Goal: Task Accomplishment & Management: Complete application form

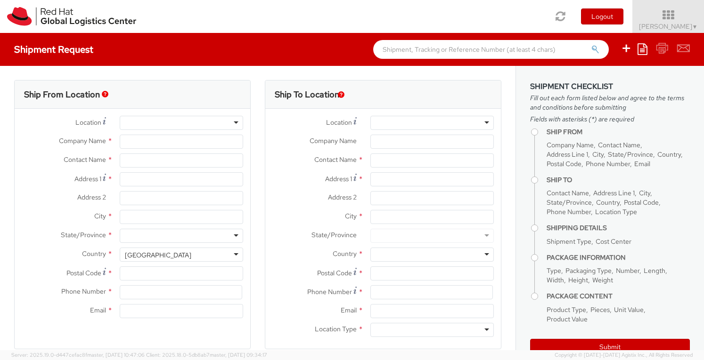
select select "360"
select select
click at [149, 139] on input "Company Name *" at bounding box center [181, 142] width 123 height 14
type input "Red Hat"
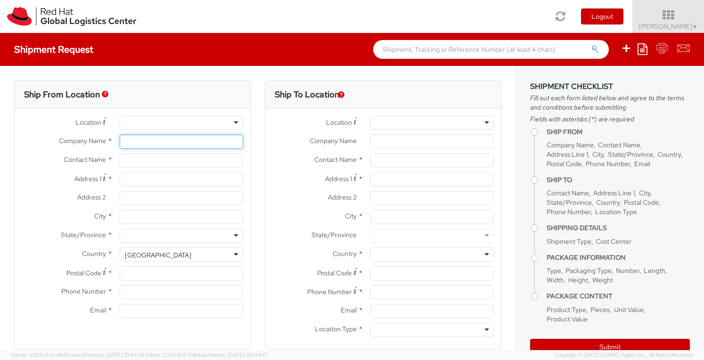
type input "[PERSON_NAME]"
type input "[EMAIL_ADDRESS][DOMAIN_NAME]"
type input "R"
type input "Marriott Magnificent Mile"
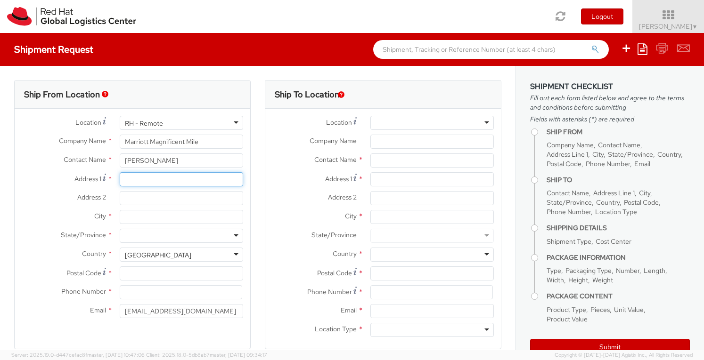
type input "[STREET_ADDRESS][US_STATE]"
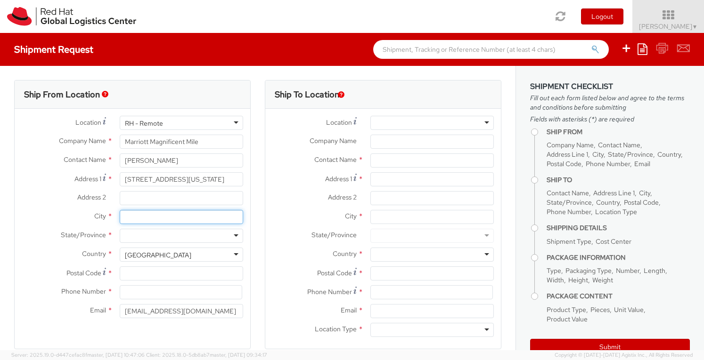
type input "[GEOGRAPHIC_DATA]"
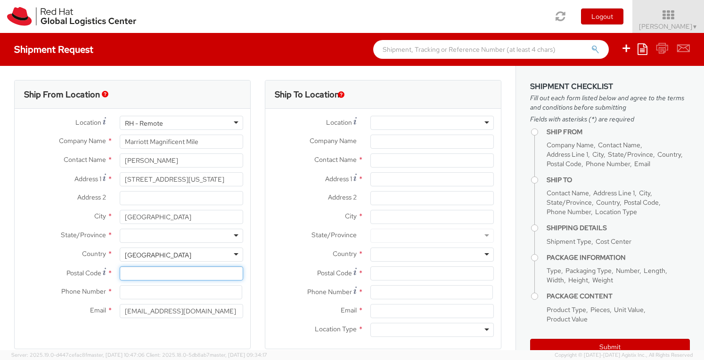
type input "60611"
type input "4165778442"
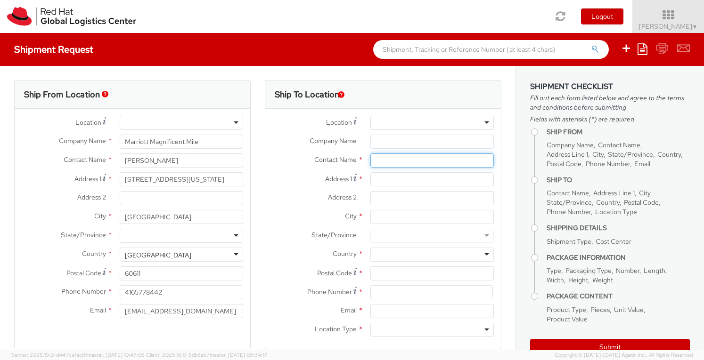
click at [380, 160] on input "text" at bounding box center [431, 161] width 123 height 14
type input "[PERSON_NAME]"
type input "[STREET_ADDRESS]"
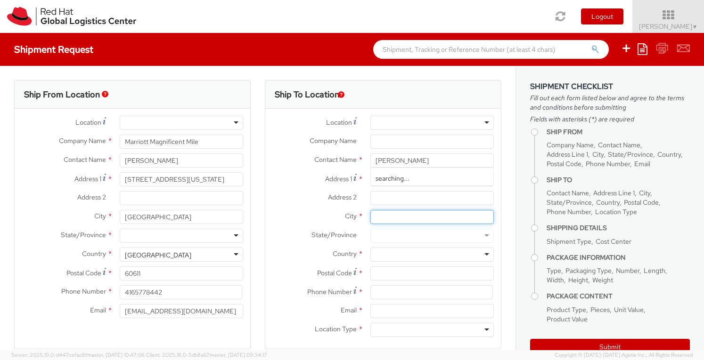
type input "[GEOGRAPHIC_DATA]"
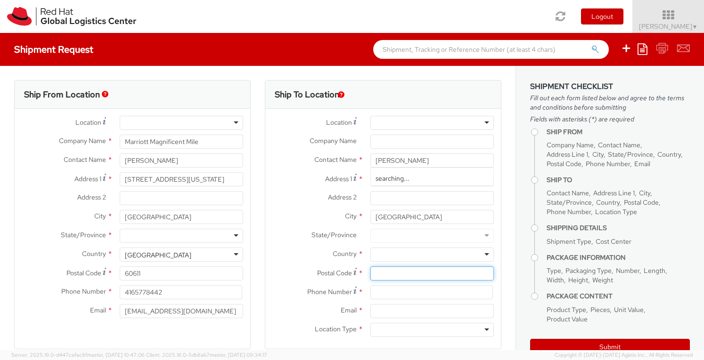
type input "M3A 3L4"
type input "4165778442"
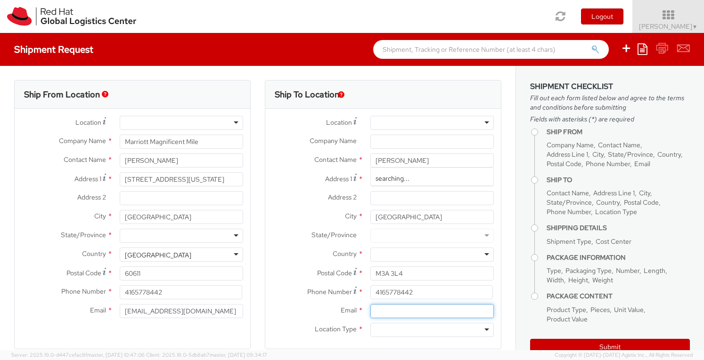
type input "[EMAIL_ADDRESS][DOMAIN_NAME]"
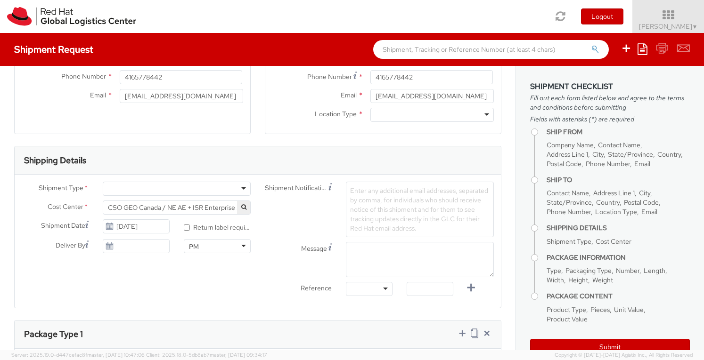
scroll to position [236, 0]
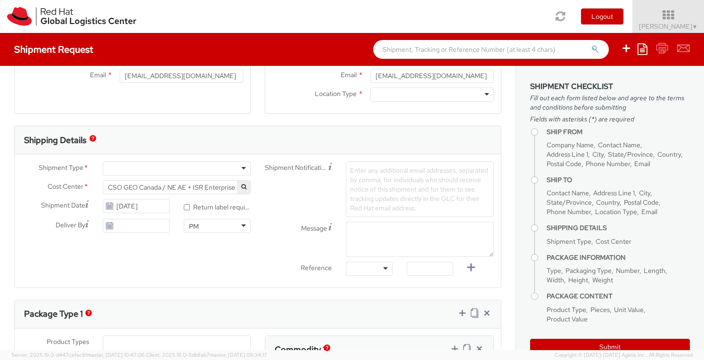
click at [135, 167] on div at bounding box center [177, 169] width 148 height 14
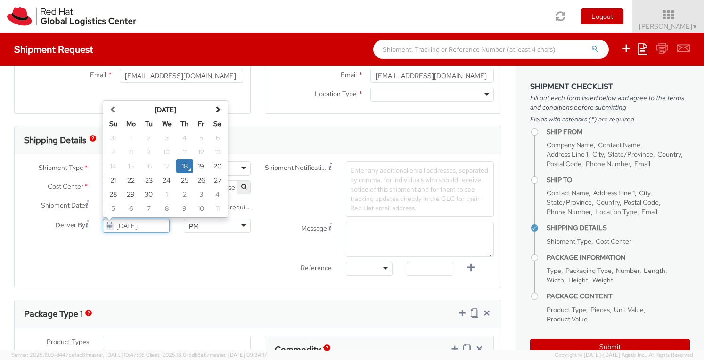
click at [132, 226] on input "[DATE]" at bounding box center [136, 226] width 67 height 14
click at [201, 177] on td "26" at bounding box center [201, 180] width 16 height 14
type input "[DATE]"
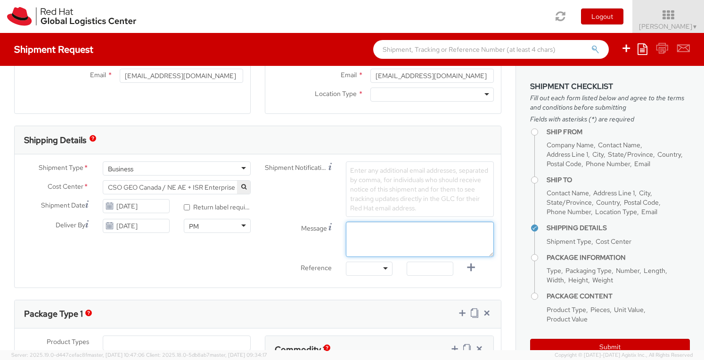
click at [364, 232] on textarea "Message" at bounding box center [420, 239] width 148 height 35
type textarea "Leftover swag from event"
click at [259, 252] on div "Message Leftover swag from event" at bounding box center [379, 239] width 243 height 35
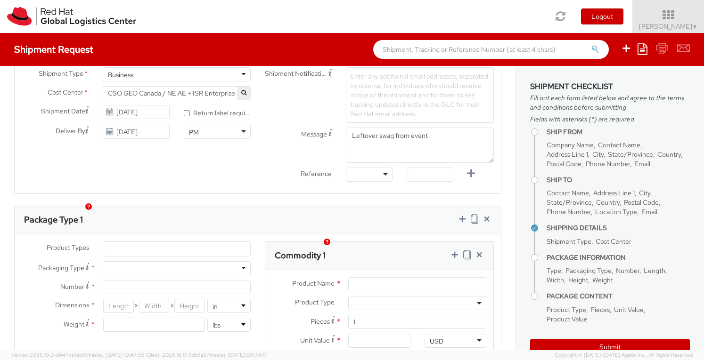
scroll to position [424, 0]
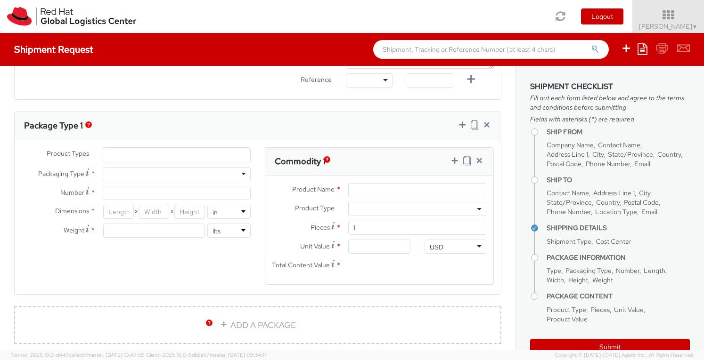
click at [231, 154] on ul at bounding box center [176, 155] width 147 height 14
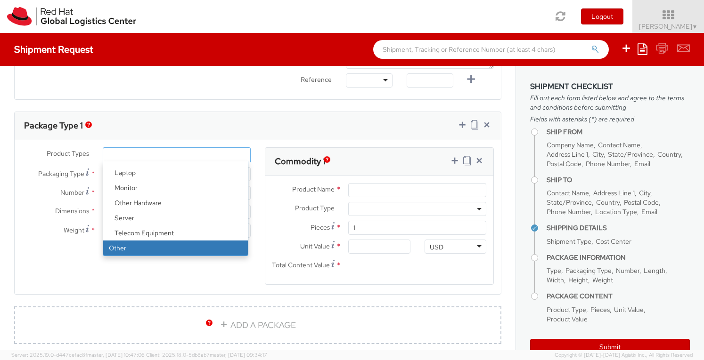
select select "OTHER"
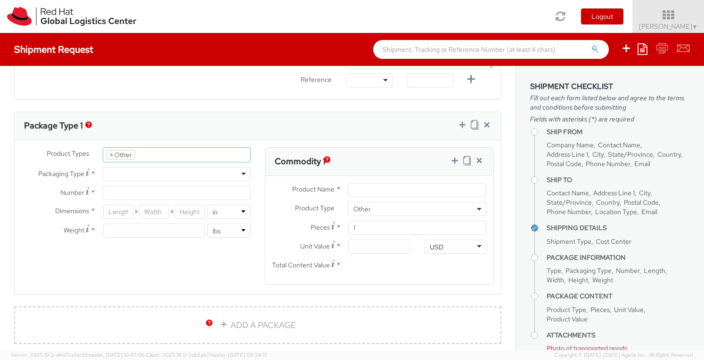
scroll to position [72, 0]
click at [203, 174] on div at bounding box center [177, 174] width 148 height 14
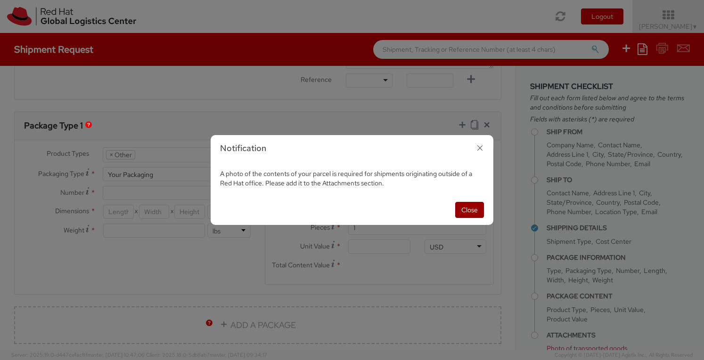
click at [471, 208] on button "Close" at bounding box center [469, 210] width 29 height 16
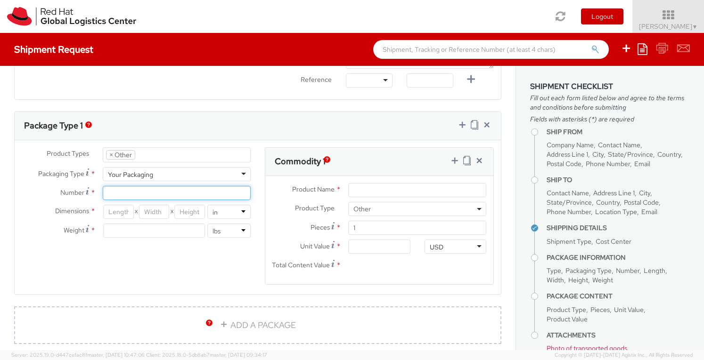
click at [173, 194] on input "Number *" at bounding box center [177, 193] width 148 height 14
type input "1"
click at [175, 209] on input "number" at bounding box center [189, 212] width 31 height 14
click at [124, 212] on input "number" at bounding box center [118, 212] width 31 height 14
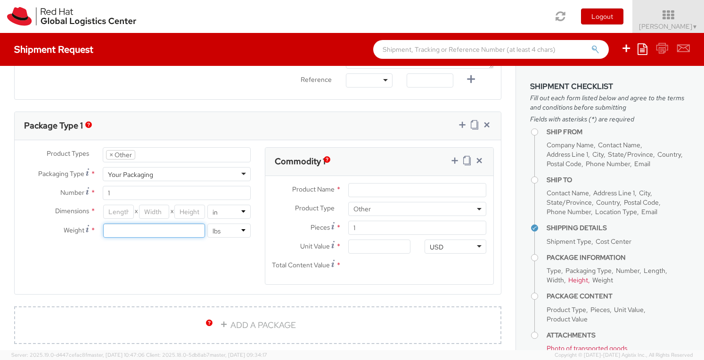
click at [135, 224] on input "number" at bounding box center [154, 231] width 102 height 14
type input "28"
click at [122, 210] on input "number" at bounding box center [118, 212] width 31 height 14
click at [236, 207] on select "in cm" at bounding box center [228, 212] width 43 height 14
select select "CM"
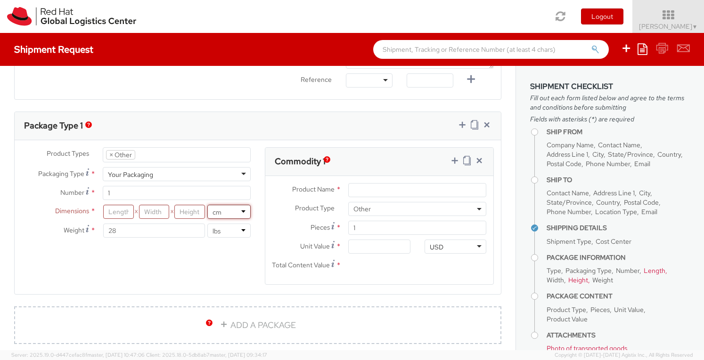
click at [207, 205] on select "in cm" at bounding box center [228, 212] width 43 height 14
click at [120, 207] on input "number" at bounding box center [118, 212] width 31 height 14
type input "62"
click at [153, 211] on input "number" at bounding box center [154, 212] width 31 height 14
type input "40"
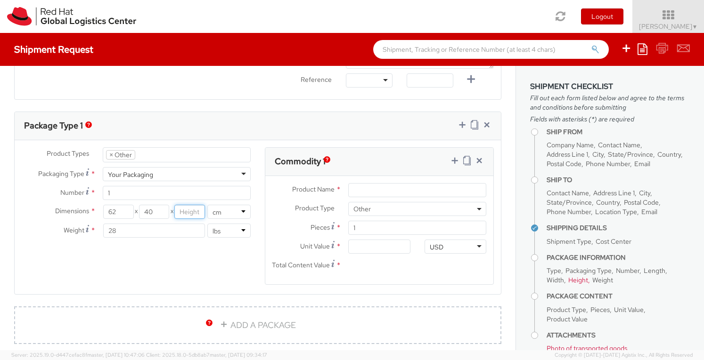
click at [183, 209] on input "number" at bounding box center [189, 212] width 31 height 14
type input "33"
click at [415, 179] on div "Product Name * Product Type * Documents Docking Station Laptop Monitor Other Ha…" at bounding box center [379, 230] width 228 height 108
click at [409, 184] on input "Product Name *" at bounding box center [417, 190] width 138 height 14
type input "Swag"
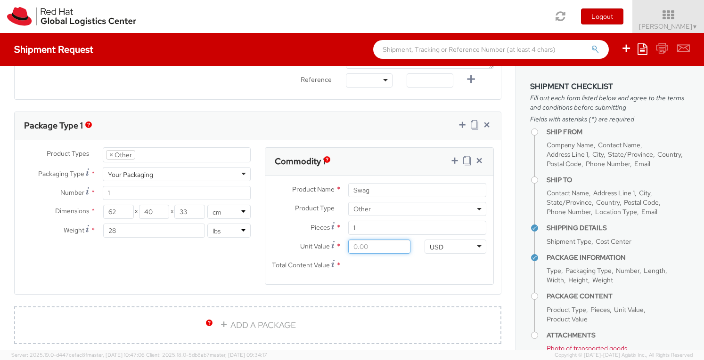
click at [377, 250] on input "Unit Value *" at bounding box center [379, 247] width 62 height 14
type input "10.00"
type input "100.00"
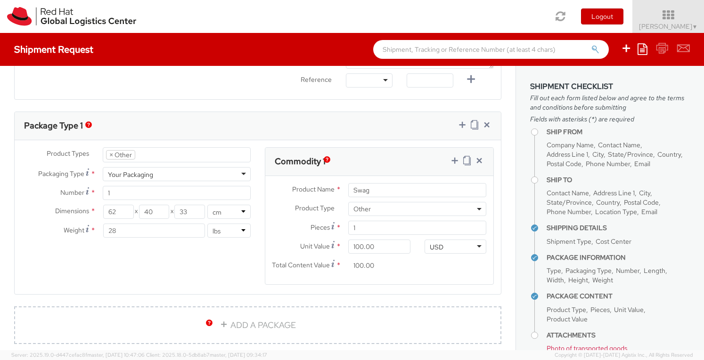
click at [403, 263] on input "100.00" at bounding box center [379, 266] width 62 height 14
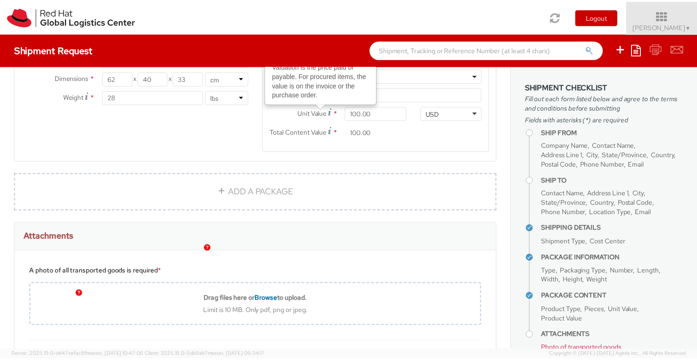
scroll to position [687, 0]
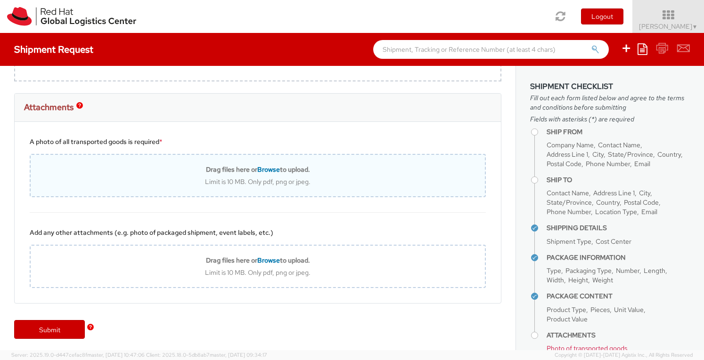
click at [269, 165] on span "Browse" at bounding box center [268, 169] width 23 height 8
type input "C:\fakepath\Shipping.jpg"
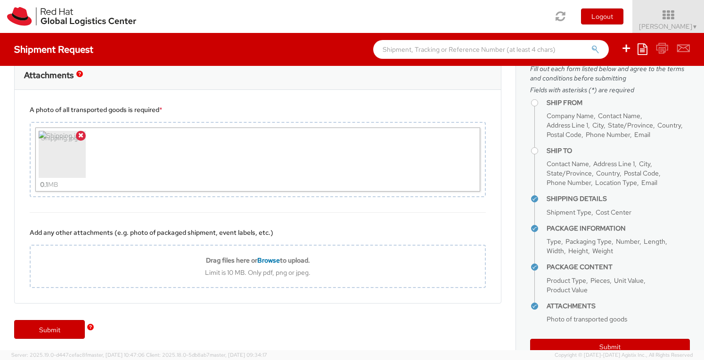
scroll to position [52, 0]
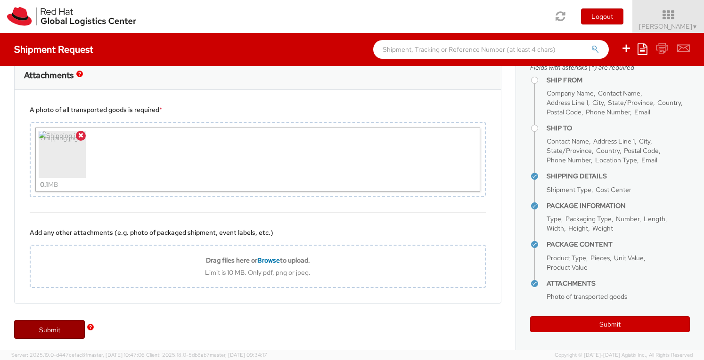
click at [61, 321] on link "Submit" at bounding box center [49, 329] width 71 height 19
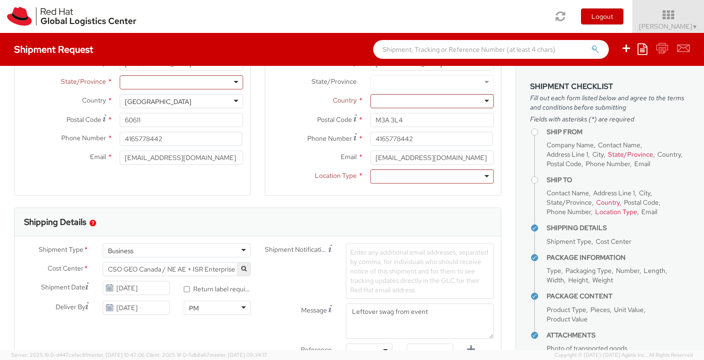
scroll to position [59, 0]
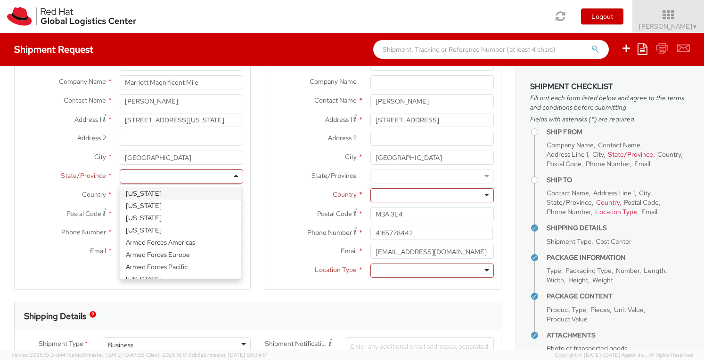
click at [231, 178] on div at bounding box center [181, 177] width 123 height 14
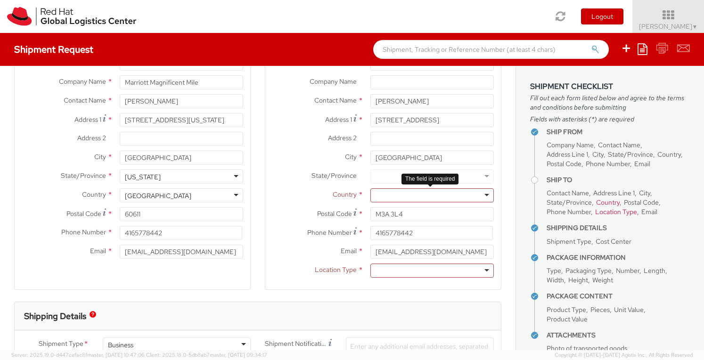
click at [472, 195] on div at bounding box center [431, 195] width 123 height 14
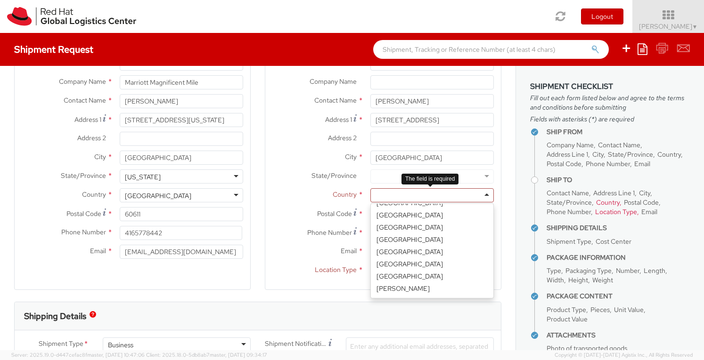
scroll to position [424, 0]
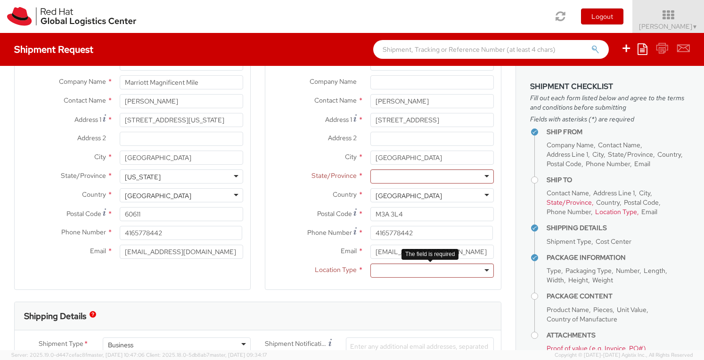
click at [394, 267] on div at bounding box center [431, 271] width 123 height 14
click at [412, 179] on div at bounding box center [431, 177] width 123 height 14
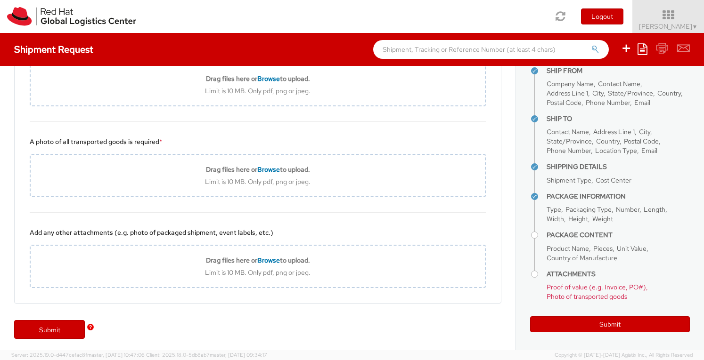
scroll to position [61, 0]
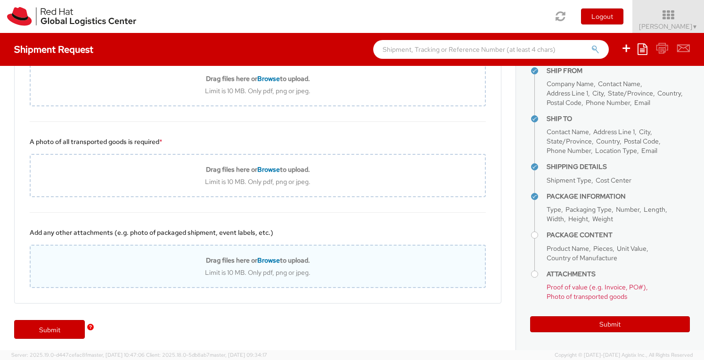
click at [264, 257] on span "Browse" at bounding box center [268, 260] width 23 height 8
type input "C:\fakepath\Bag.jpg"
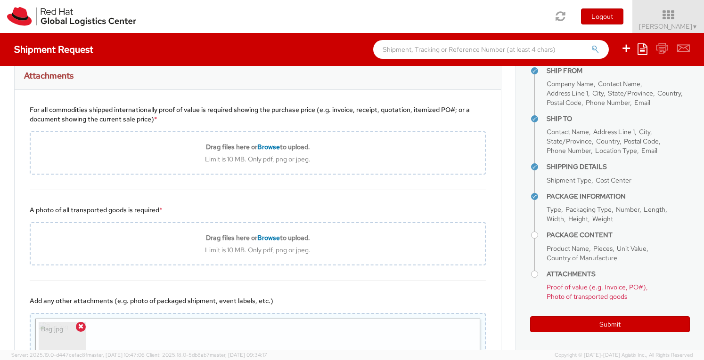
scroll to position [829, 0]
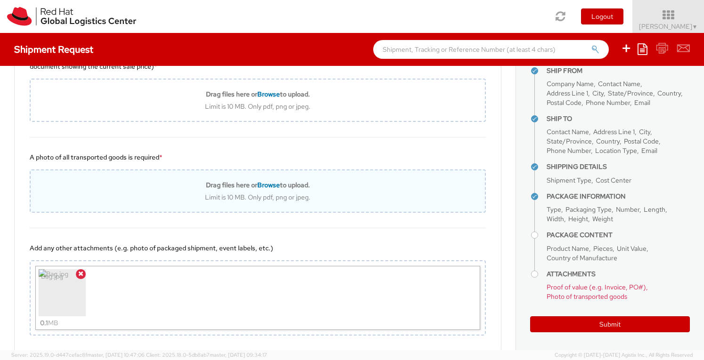
click at [266, 182] on span "Browse" at bounding box center [268, 185] width 23 height 8
type input "C:\fakepath\Shipping.jpg"
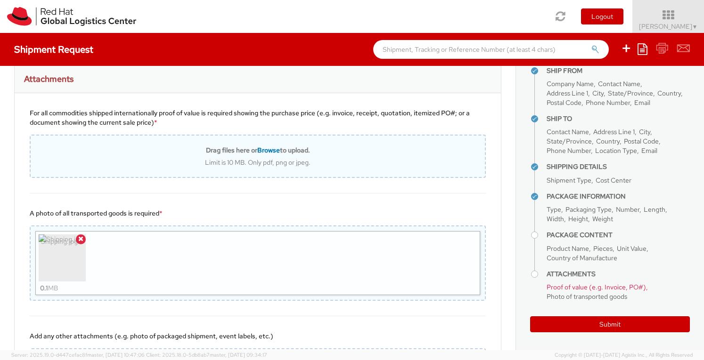
scroll to position [907, 0]
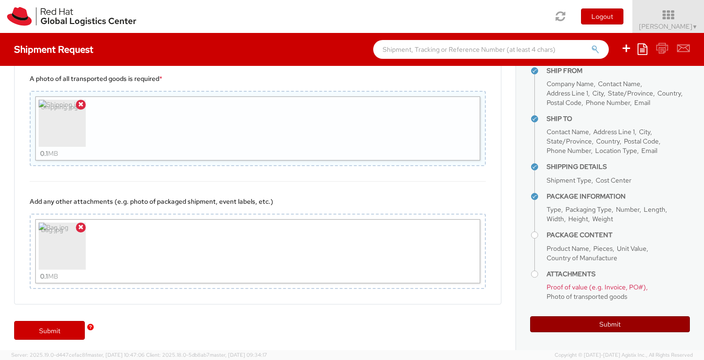
click at [609, 323] on button "Submit" at bounding box center [610, 325] width 160 height 16
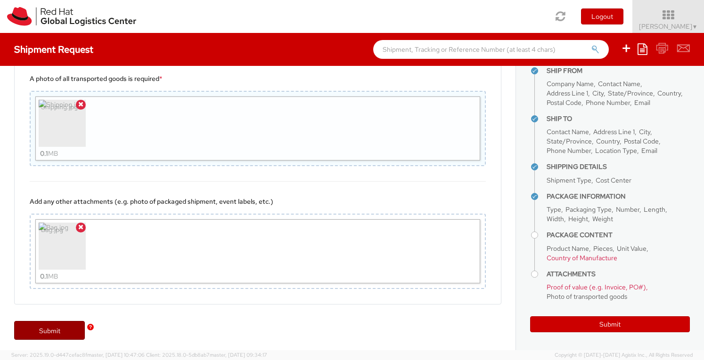
click at [66, 321] on link "Submit" at bounding box center [49, 330] width 71 height 19
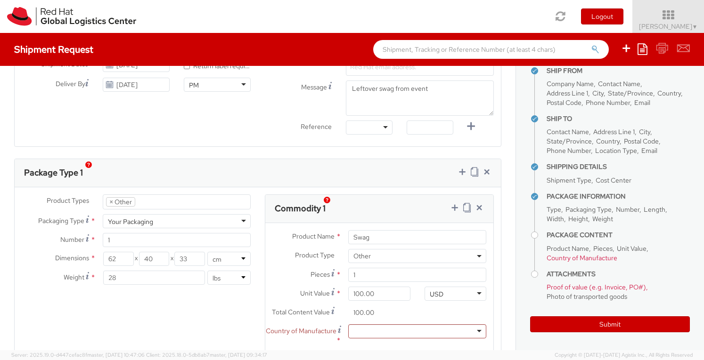
scroll to position [471, 0]
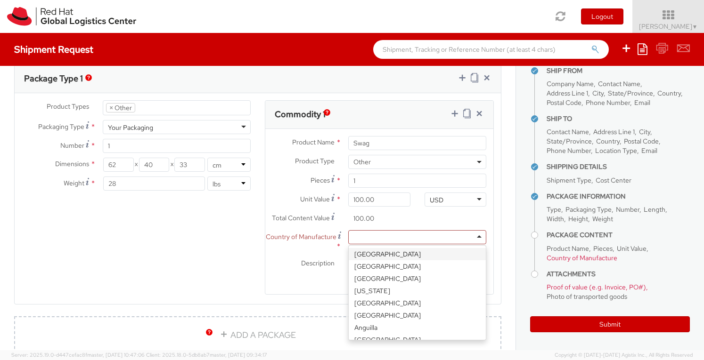
click at [401, 232] on div at bounding box center [417, 237] width 138 height 14
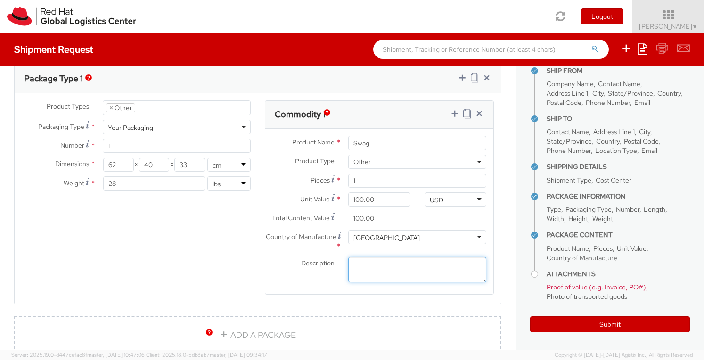
click at [372, 265] on textarea "Description *" at bounding box center [417, 270] width 138 height 26
type textarea "Mesh drawstring bag"
click at [220, 243] on div "Product Types * Documents Docking Station Laptop Monitor Other Hardware Server …" at bounding box center [258, 203] width 486 height 207
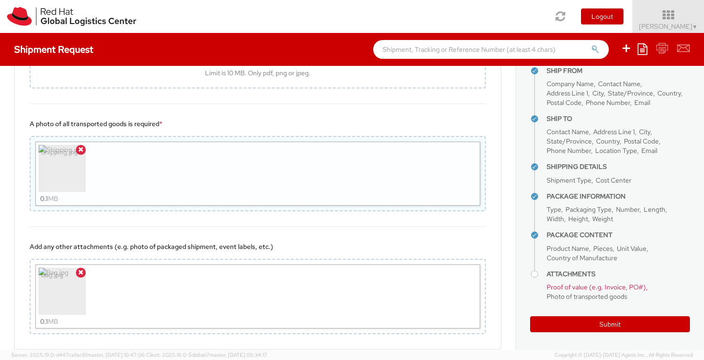
scroll to position [907, 0]
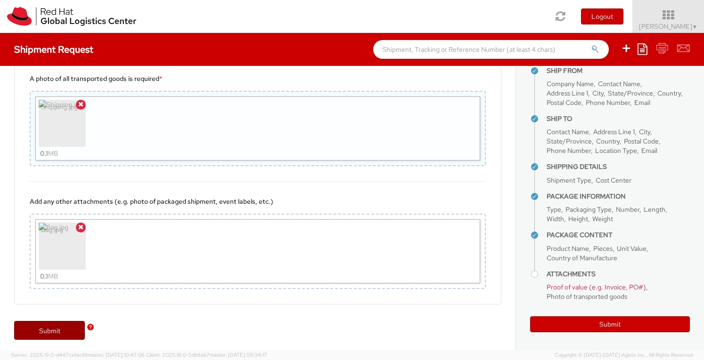
click at [55, 326] on link "Submit" at bounding box center [49, 330] width 71 height 19
click at [546, 274] on h4 "Attachments" at bounding box center [617, 274] width 143 height 7
click at [119, 246] on div "Bag.jpg 0.1 MB" at bounding box center [257, 252] width 445 height 64
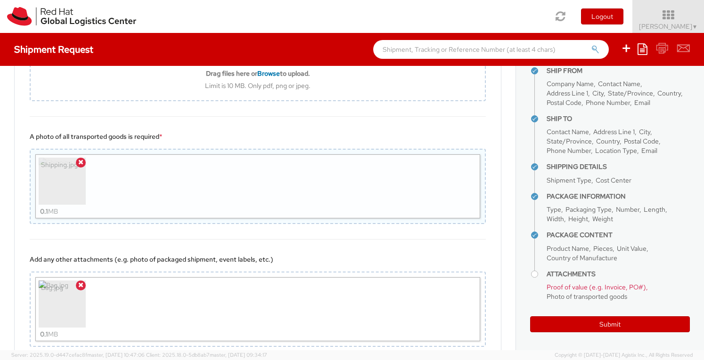
scroll to position [766, 0]
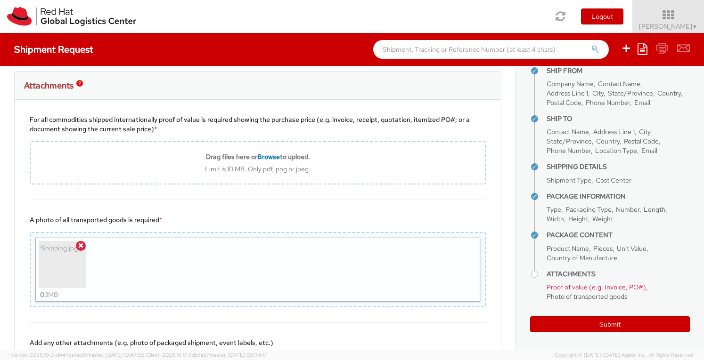
click at [126, 268] on div "Shipping.jpg 0.1 MB" at bounding box center [257, 270] width 445 height 64
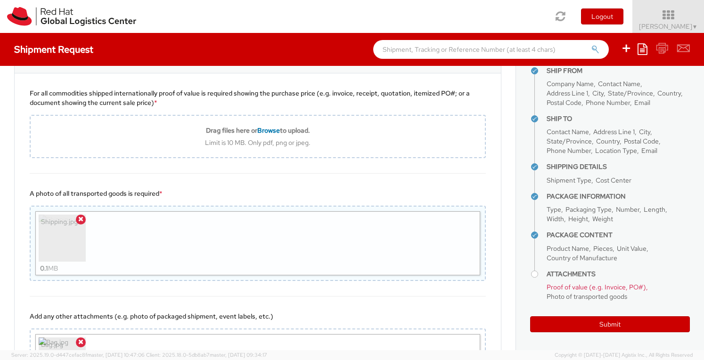
scroll to position [813, 0]
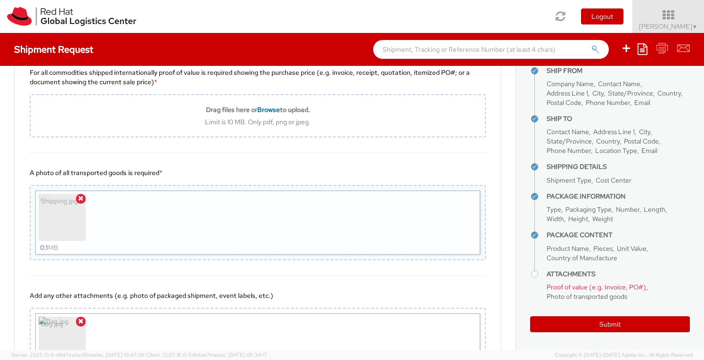
type input "C:\fakepath\Bag.jpg"
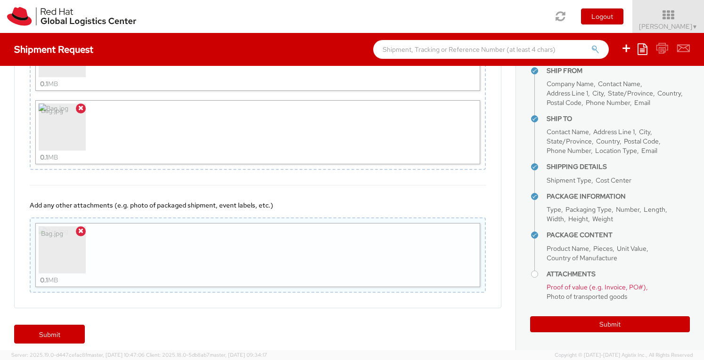
scroll to position [981, 0]
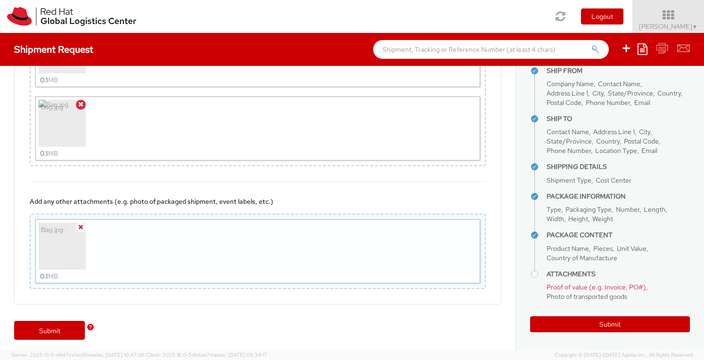
click at [81, 224] on icon at bounding box center [80, 227] width 5 height 7
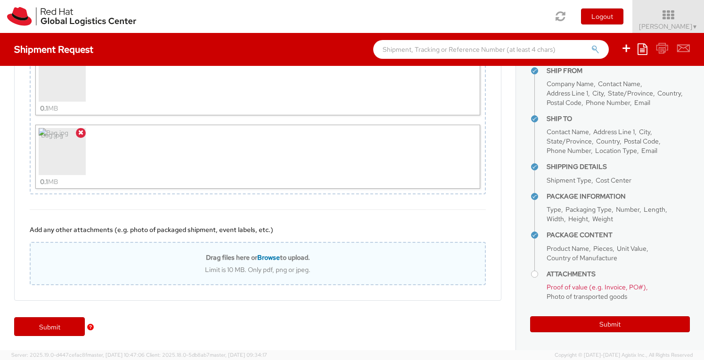
scroll to position [949, 0]
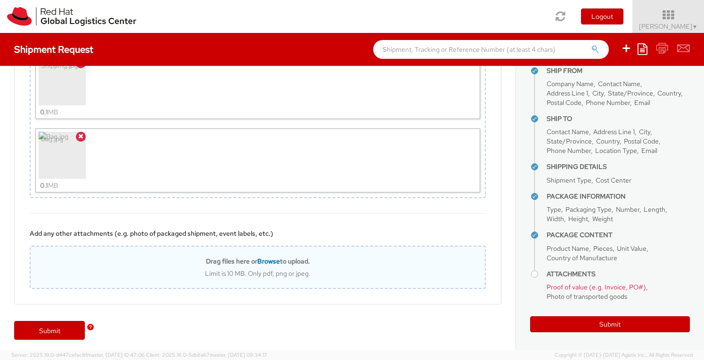
click at [267, 257] on span "Browse" at bounding box center [268, 261] width 23 height 8
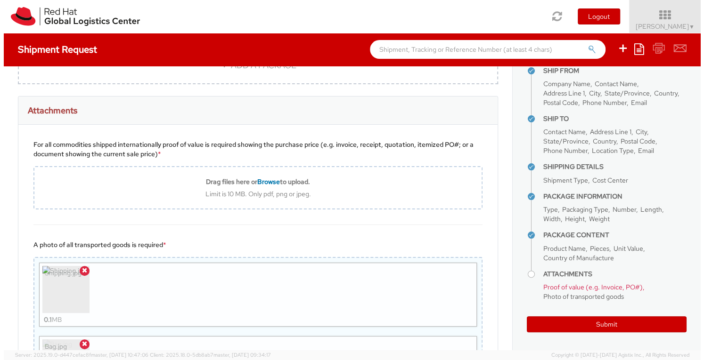
scroll to position [713, 0]
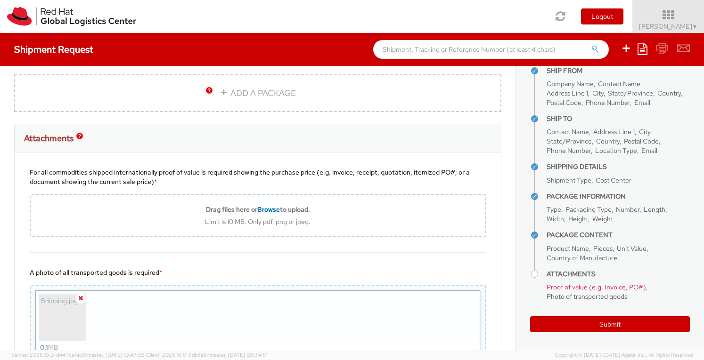
click at [83, 298] on span at bounding box center [81, 299] width 10 height 10
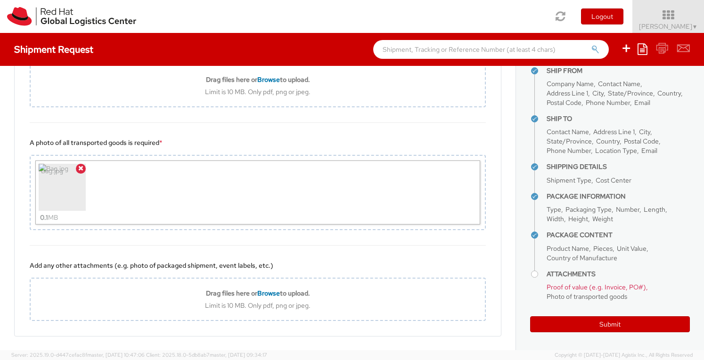
scroll to position [855, 0]
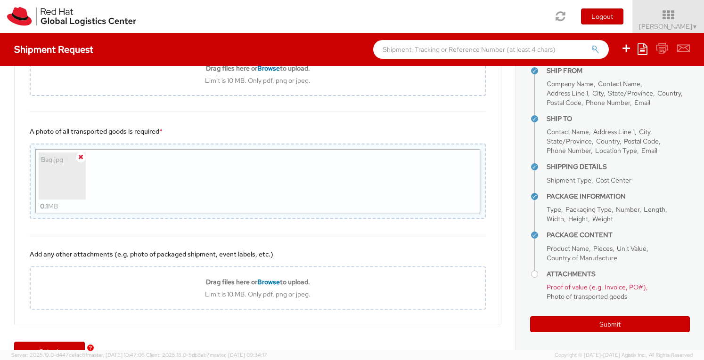
click at [82, 157] on icon at bounding box center [80, 157] width 5 height 7
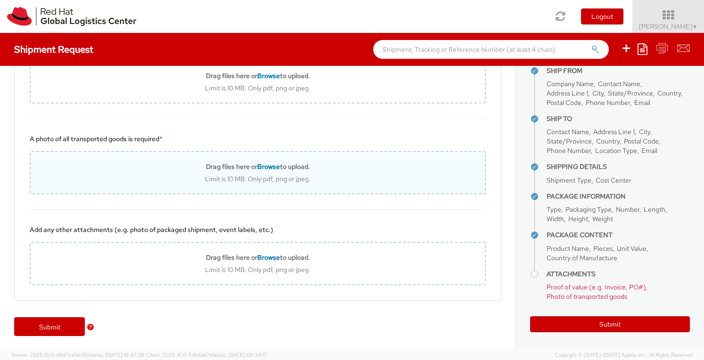
scroll to position [844, 0]
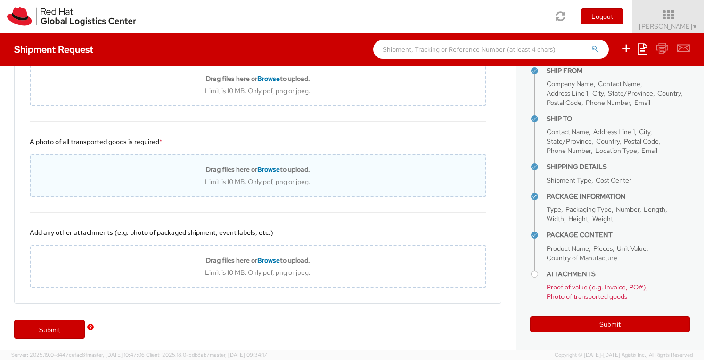
click at [269, 169] on span "Browse" at bounding box center [268, 169] width 23 height 8
type input "C:\fakepath\Box2.jpeg"
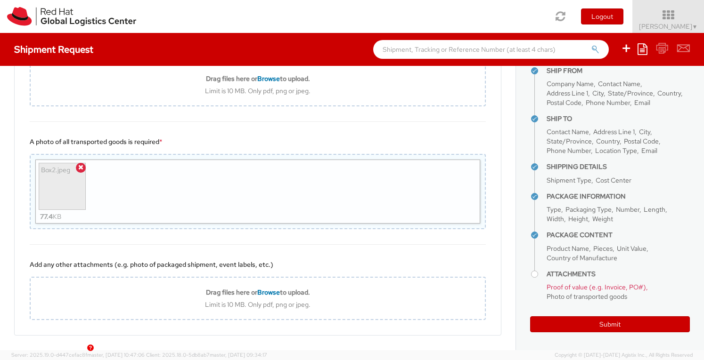
scroll to position [855, 0]
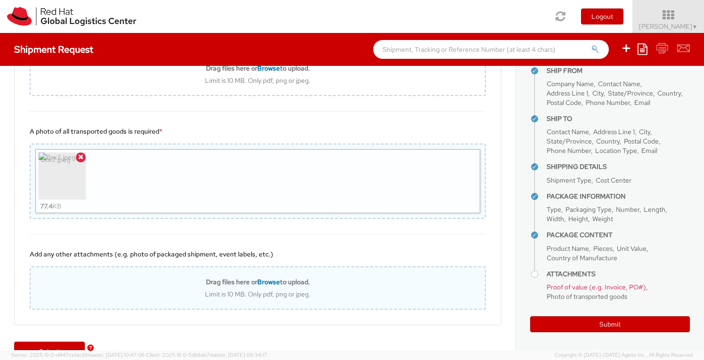
click at [261, 278] on span "Browse" at bounding box center [268, 282] width 23 height 8
type input "C:\fakepath\bag1.jpeg"
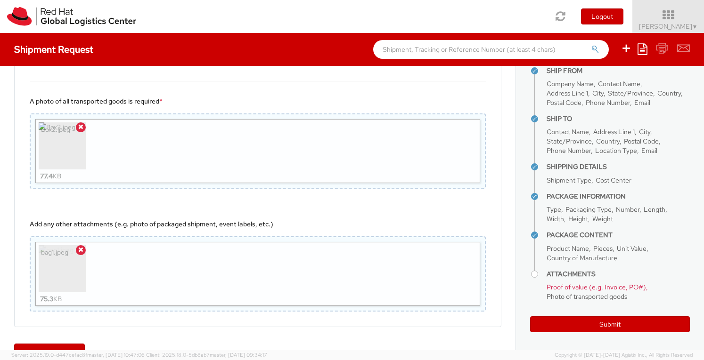
scroll to position [907, 0]
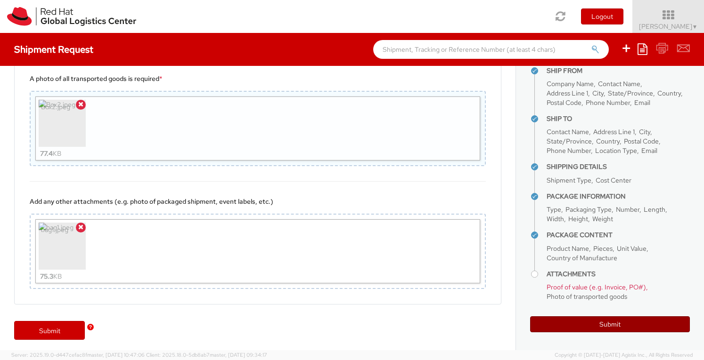
click at [578, 322] on button "Submit" at bounding box center [610, 325] width 160 height 16
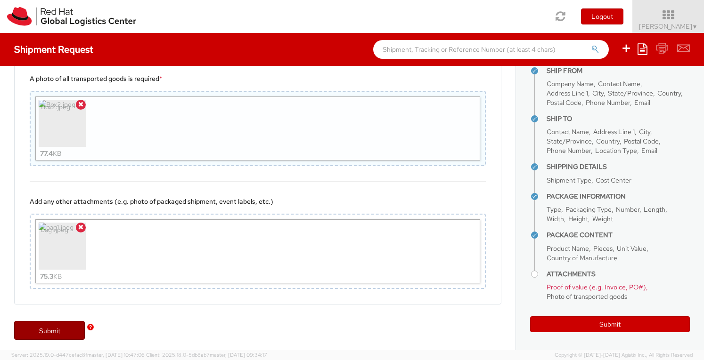
click at [48, 327] on link "Submit" at bounding box center [49, 330] width 71 height 19
click at [92, 326] on img "button" at bounding box center [90, 327] width 7 height 7
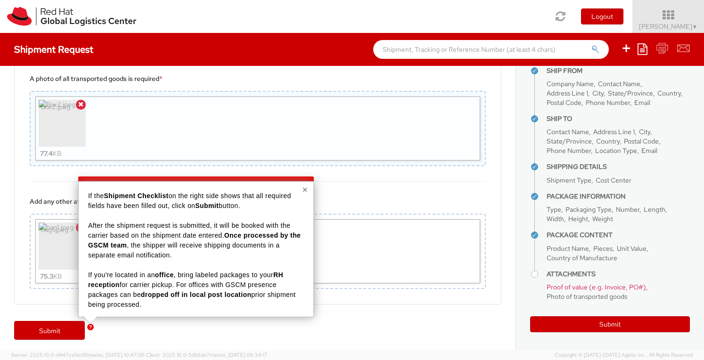
click at [476, 177] on div "A photo of all transported goods is required * Box2.jpeg 77.4 KB" at bounding box center [258, 120] width 486 height 123
click at [366, 300] on div "Add any other attachments (e.g. photo of packaged shipment, event labels, etc.)…" at bounding box center [258, 243] width 486 height 122
click at [308, 188] on div "× If the Shipment Checklist on the right side shows that all required fields ha…" at bounding box center [196, 249] width 236 height 136
click at [302, 188] on button "×" at bounding box center [305, 189] width 6 height 9
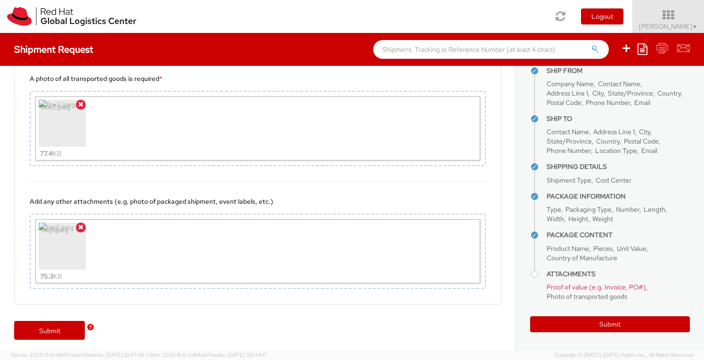
click at [90, 327] on img "button" at bounding box center [90, 327] width 7 height 7
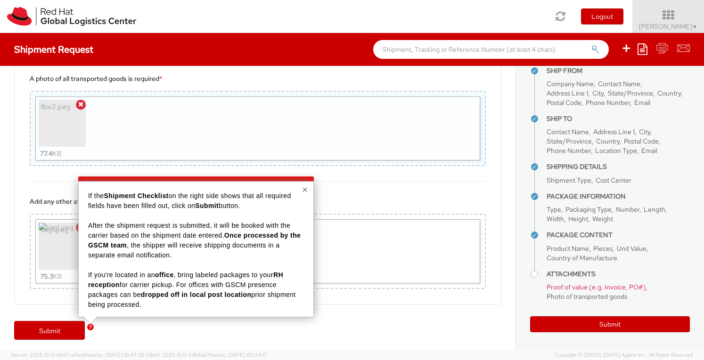
click at [298, 148] on div "Box2.jpeg 77.4 KB" at bounding box center [257, 129] width 445 height 64
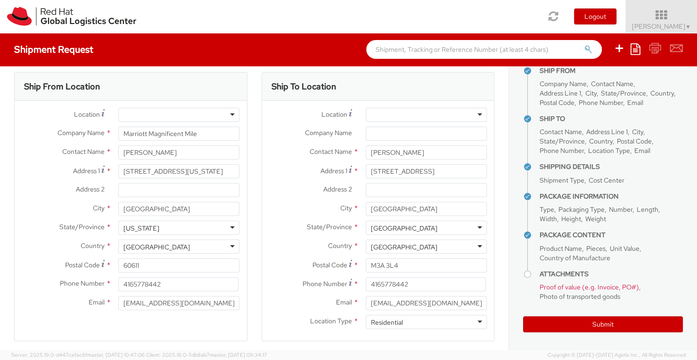
scroll to position [0, 0]
